Goal: Task Accomplishment & Management: Manage account settings

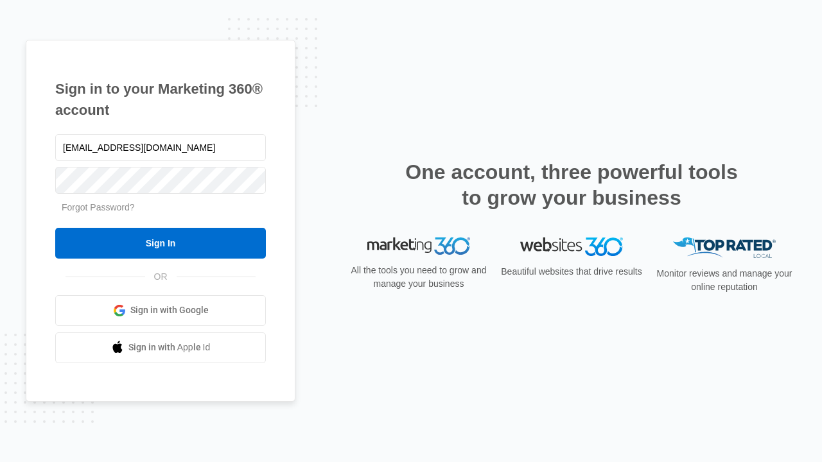
type input "[EMAIL_ADDRESS][DOMAIN_NAME]"
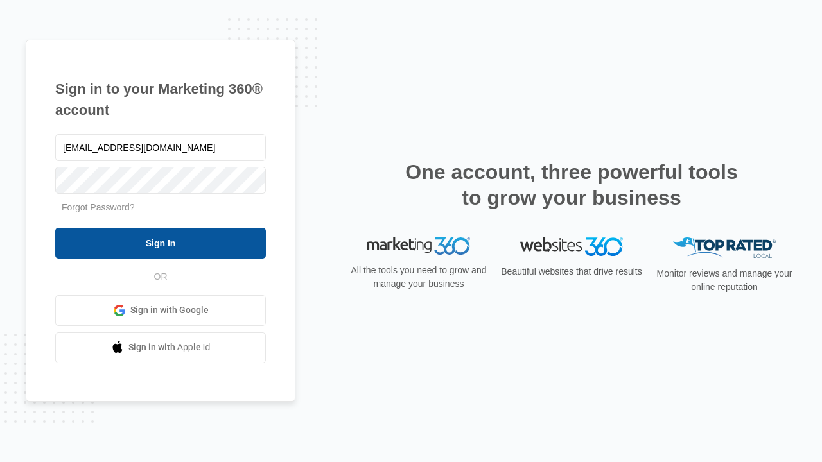
click at [160, 243] on input "Sign In" at bounding box center [160, 243] width 211 height 31
